Goal: Task Accomplishment & Management: Complete application form

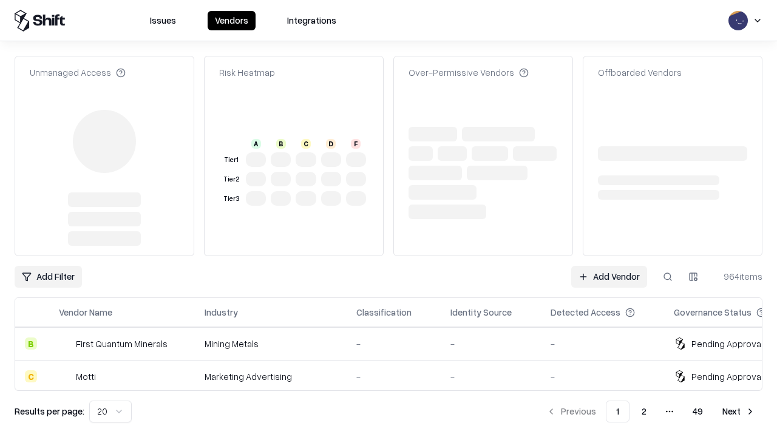
click at [609, 266] on link "Add Vendor" at bounding box center [609, 277] width 76 height 22
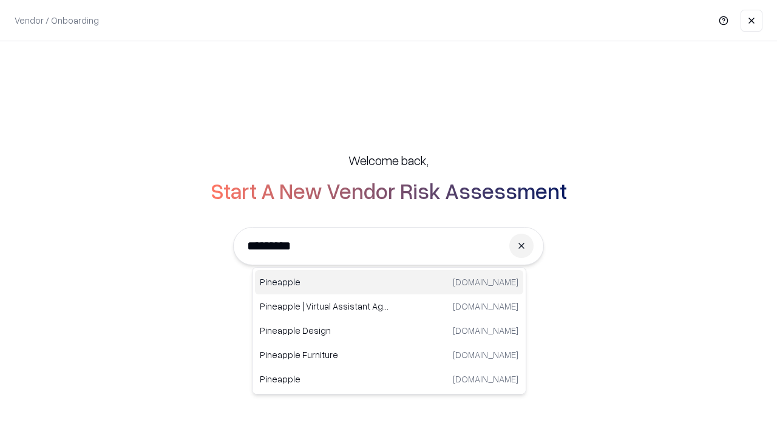
click at [389, 282] on div "Pineapple [DOMAIN_NAME]" at bounding box center [389, 282] width 268 height 24
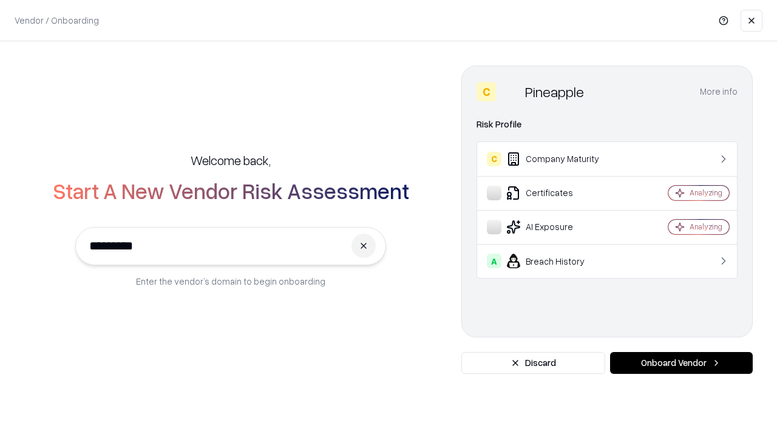
type input "*********"
click at [681, 363] on button "Onboard Vendor" at bounding box center [681, 363] width 143 height 22
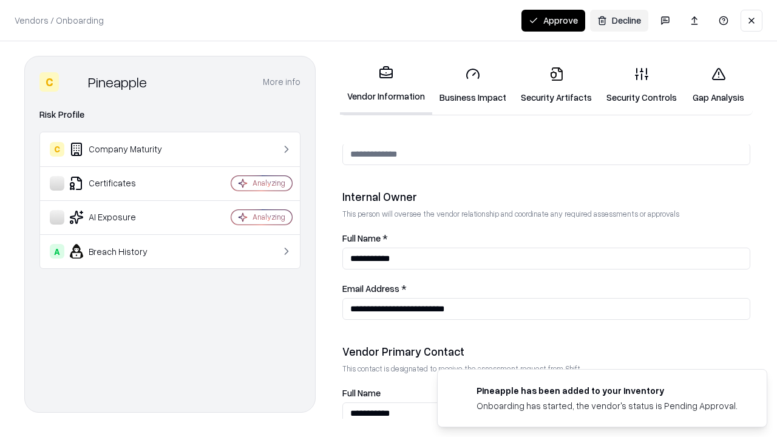
scroll to position [629, 0]
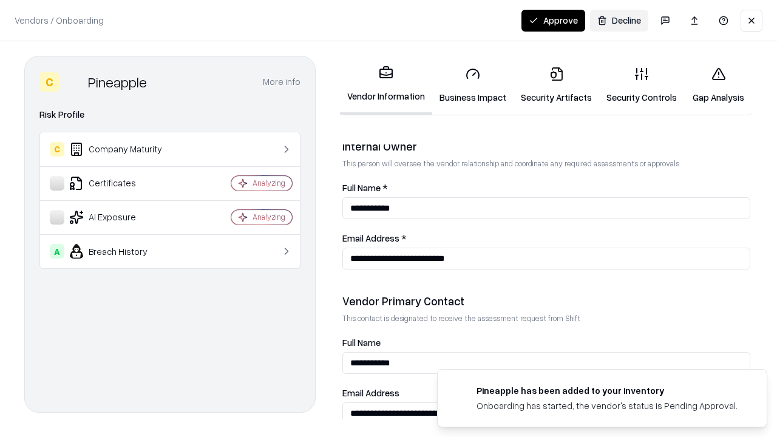
click at [473, 85] on link "Business Impact" at bounding box center [472, 85] width 81 height 56
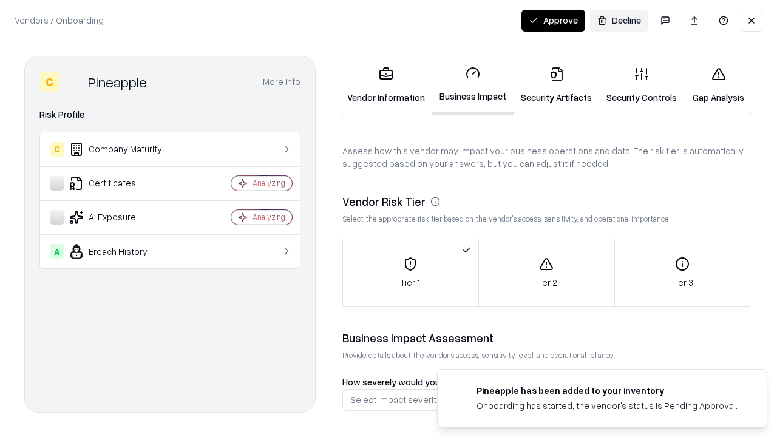
click at [556, 85] on link "Security Artifacts" at bounding box center [557, 85] width 86 height 56
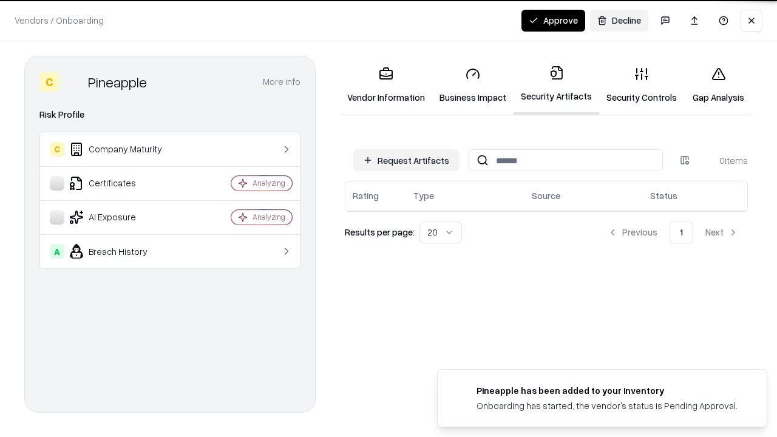
click at [406, 160] on button "Request Artifacts" at bounding box center [406, 160] width 106 height 22
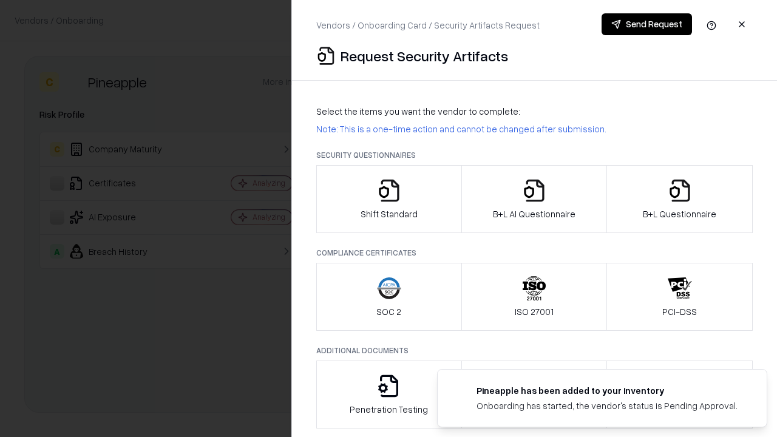
click at [389, 199] on icon "button" at bounding box center [389, 191] width 24 height 24
click at [647, 24] on button "Send Request" at bounding box center [647, 24] width 90 height 22
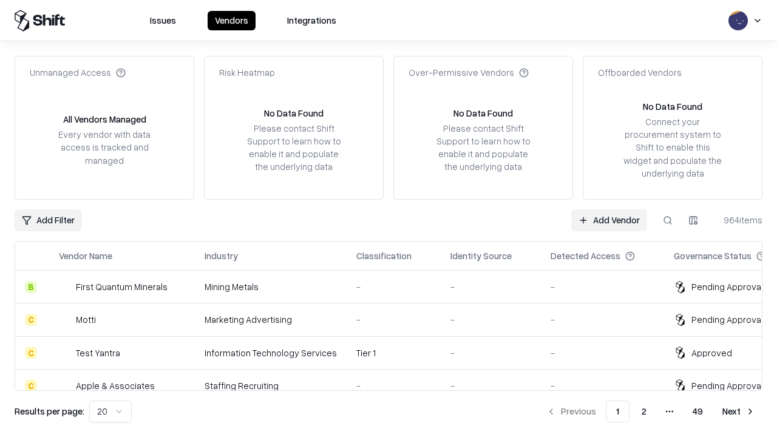
click at [668, 220] on button at bounding box center [668, 221] width 22 height 22
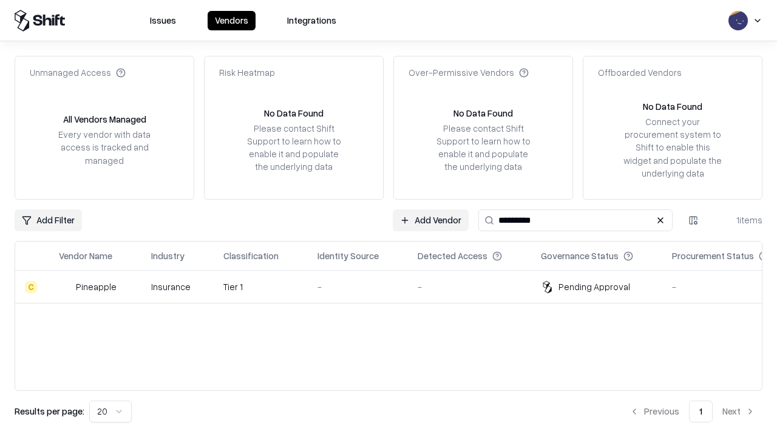
type input "*********"
click at [396, 287] on div "-" at bounding box center [358, 287] width 81 height 13
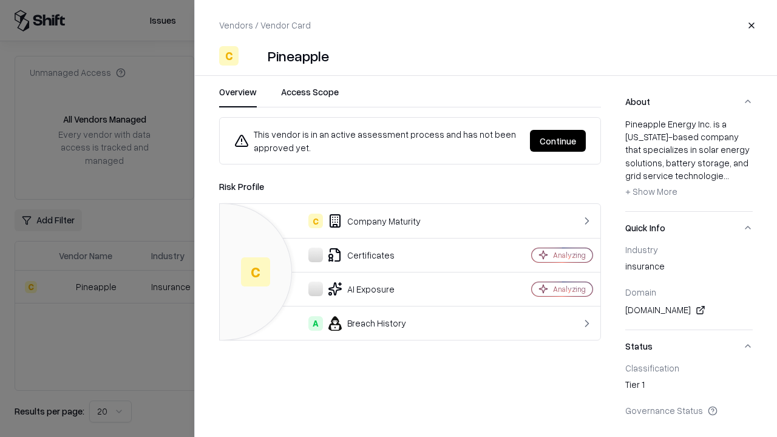
click at [558, 141] on button "Continue" at bounding box center [558, 141] width 56 height 22
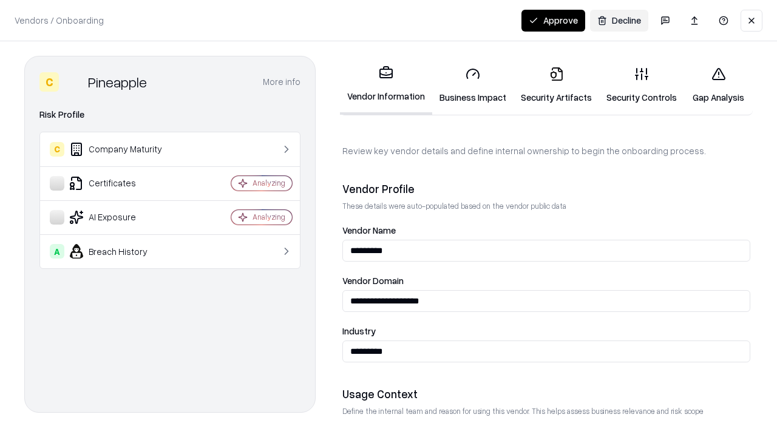
click at [556, 85] on link "Security Artifacts" at bounding box center [557, 85] width 86 height 56
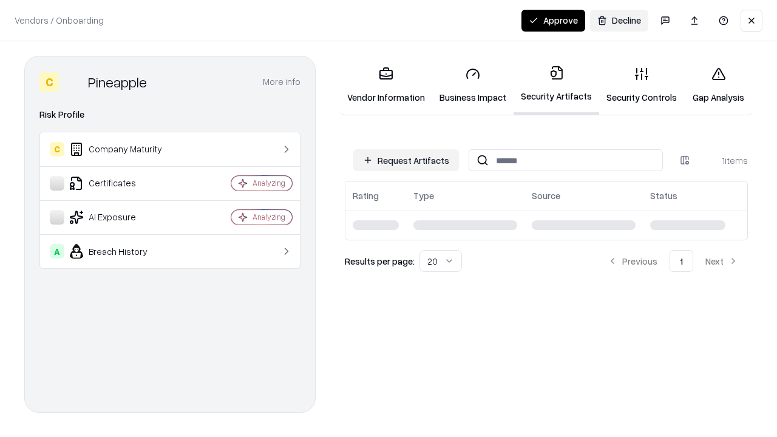
click at [553, 20] on button "Approve" at bounding box center [554, 21] width 64 height 22
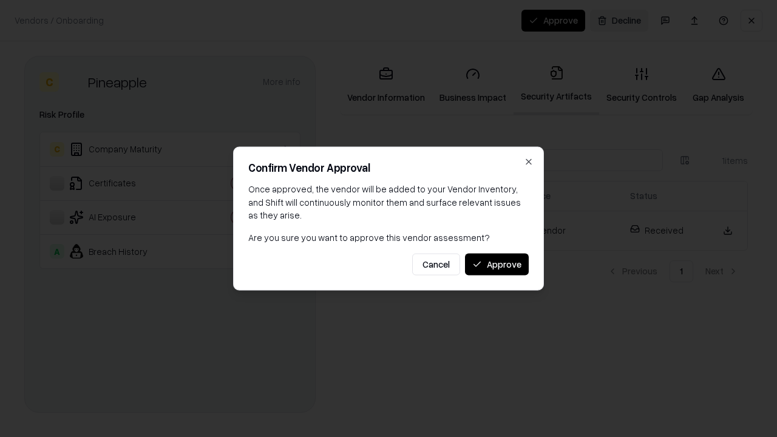
click at [497, 264] on button "Approve" at bounding box center [497, 264] width 64 height 22
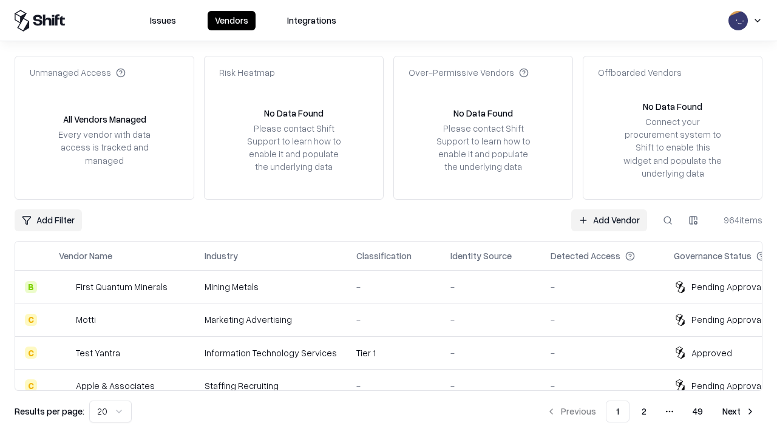
type input "*********"
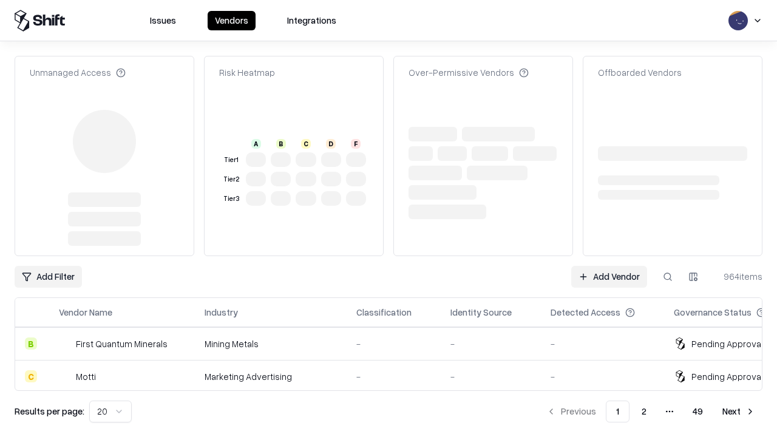
click at [609, 266] on link "Add Vendor" at bounding box center [609, 277] width 76 height 22
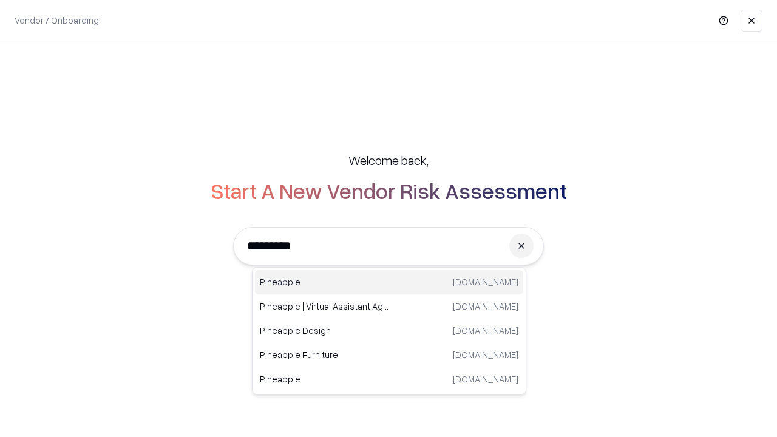
click at [389, 282] on div "Pineapple [DOMAIN_NAME]" at bounding box center [389, 282] width 268 height 24
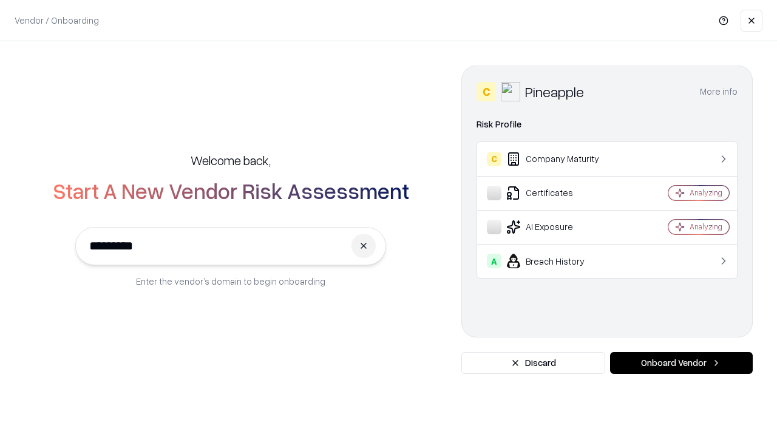
type input "*********"
click at [681, 363] on button "Onboard Vendor" at bounding box center [681, 363] width 143 height 22
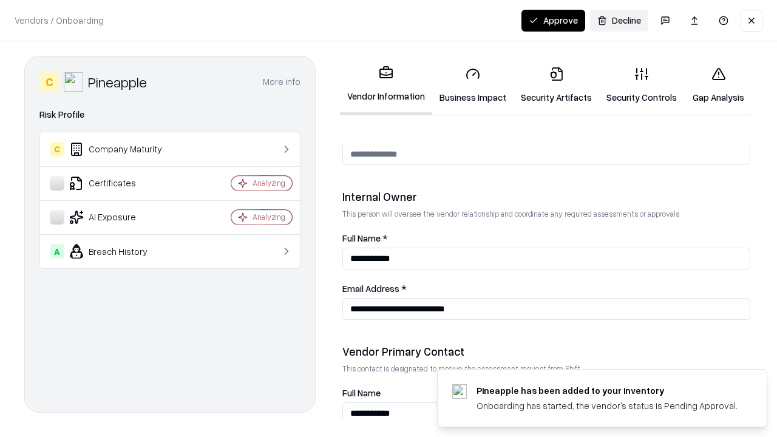
scroll to position [629, 0]
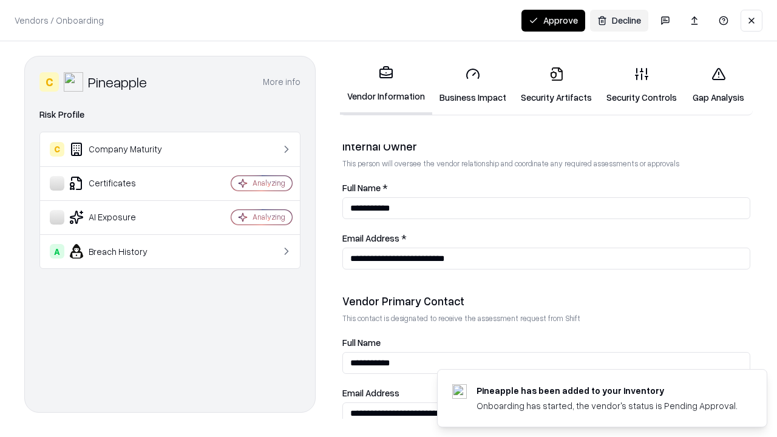
click at [553, 20] on button "Approve" at bounding box center [554, 21] width 64 height 22
